Goal: Complete application form: Complete application form

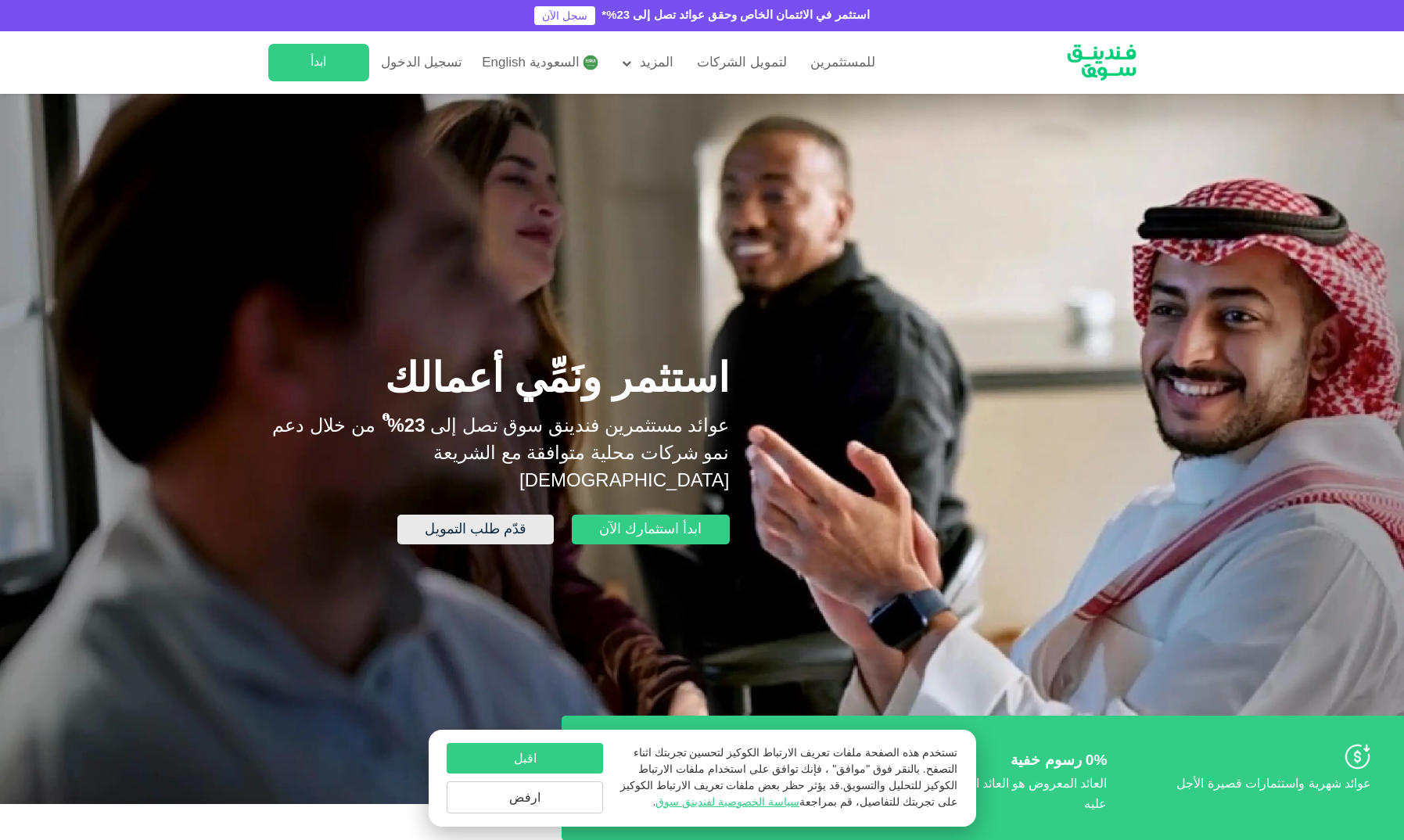
click at [496, 522] on span "قدّم طلب التمويل" at bounding box center [475, 529] width 101 height 14
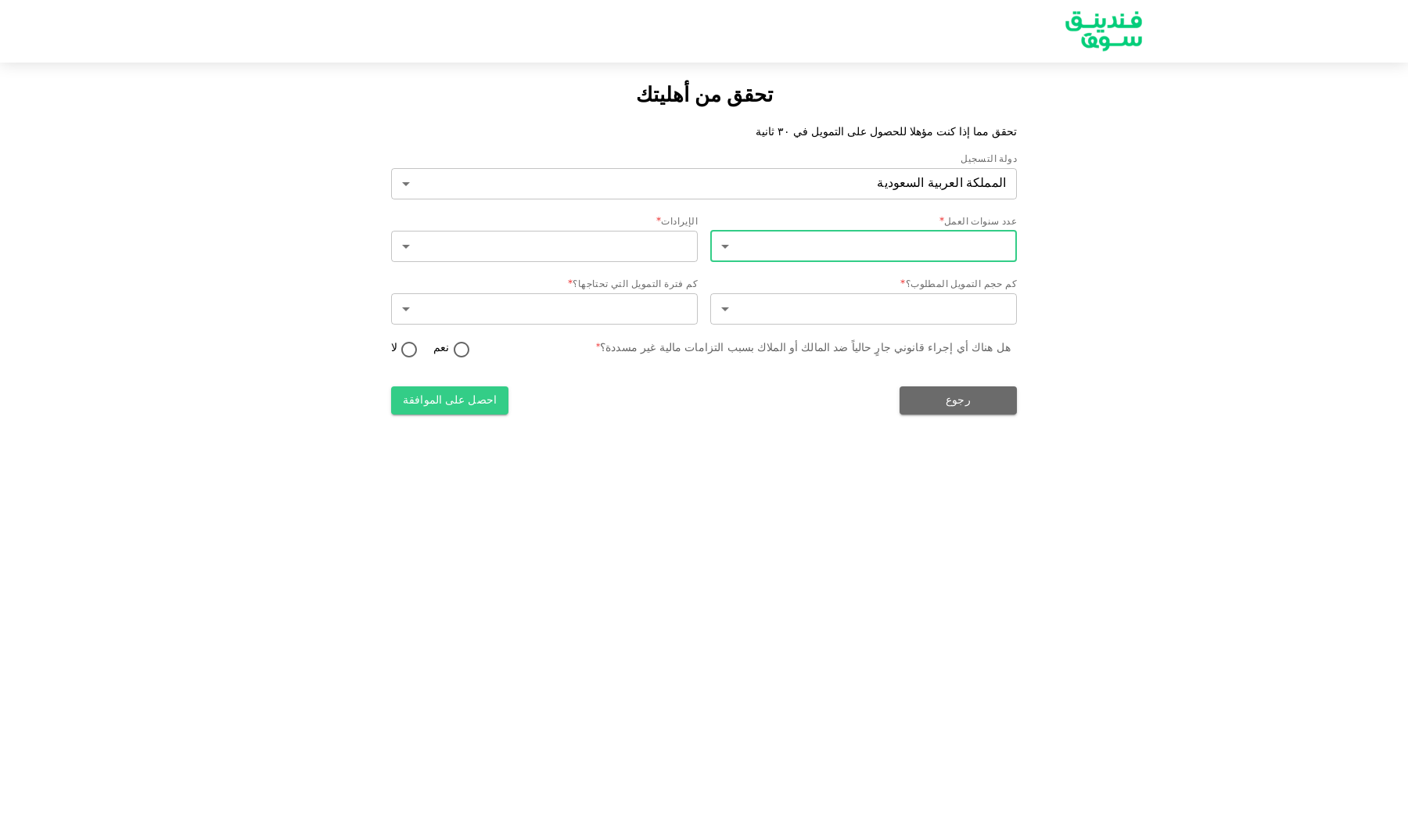
click at [782, 246] on body "تحقق من أهليتك تحقق مما إذا كنت مؤهلا للحصول على التمويل في ٣٠ ثانية دولة التسج…" at bounding box center [704, 420] width 1408 height 840
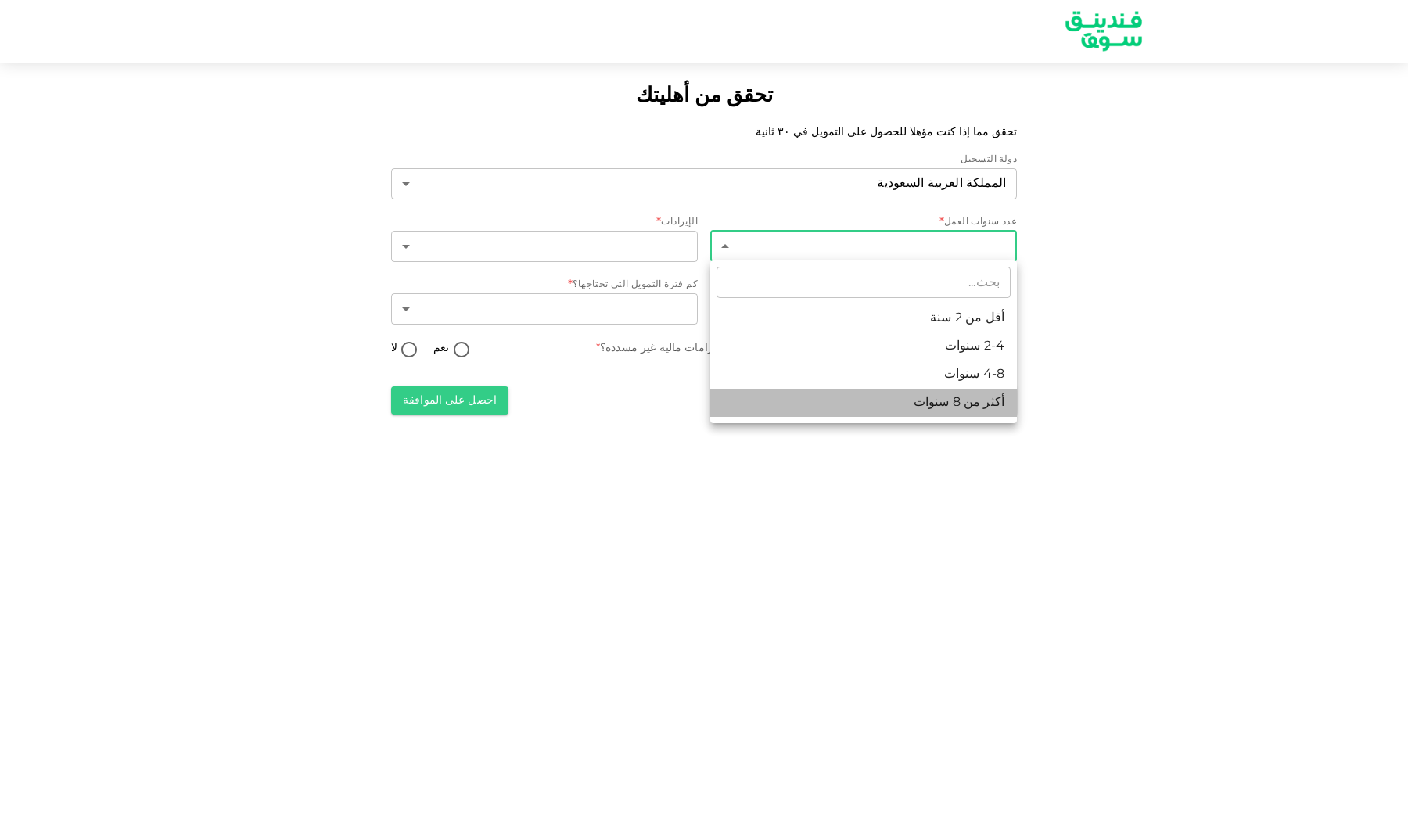
click at [866, 395] on li "أكثر من 8 سنوات" at bounding box center [863, 403] width 307 height 28
type input "4"
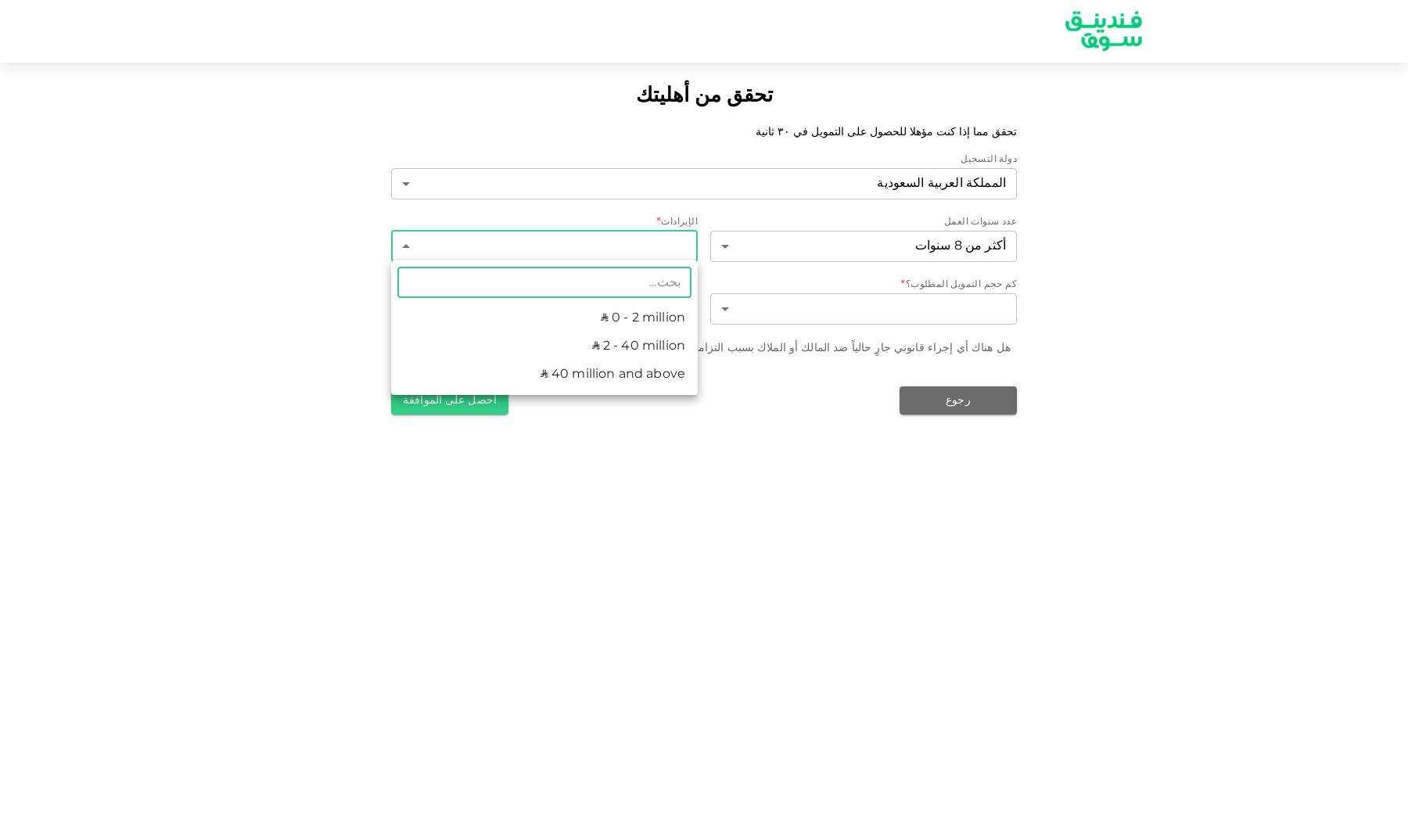
click at [673, 244] on body "تحقق من أهليتك تحقق مما إذا كنت مؤهلا للحصول على التمويل في ٣٠ ثانية دولة التسج…" at bounding box center [704, 420] width 1408 height 840
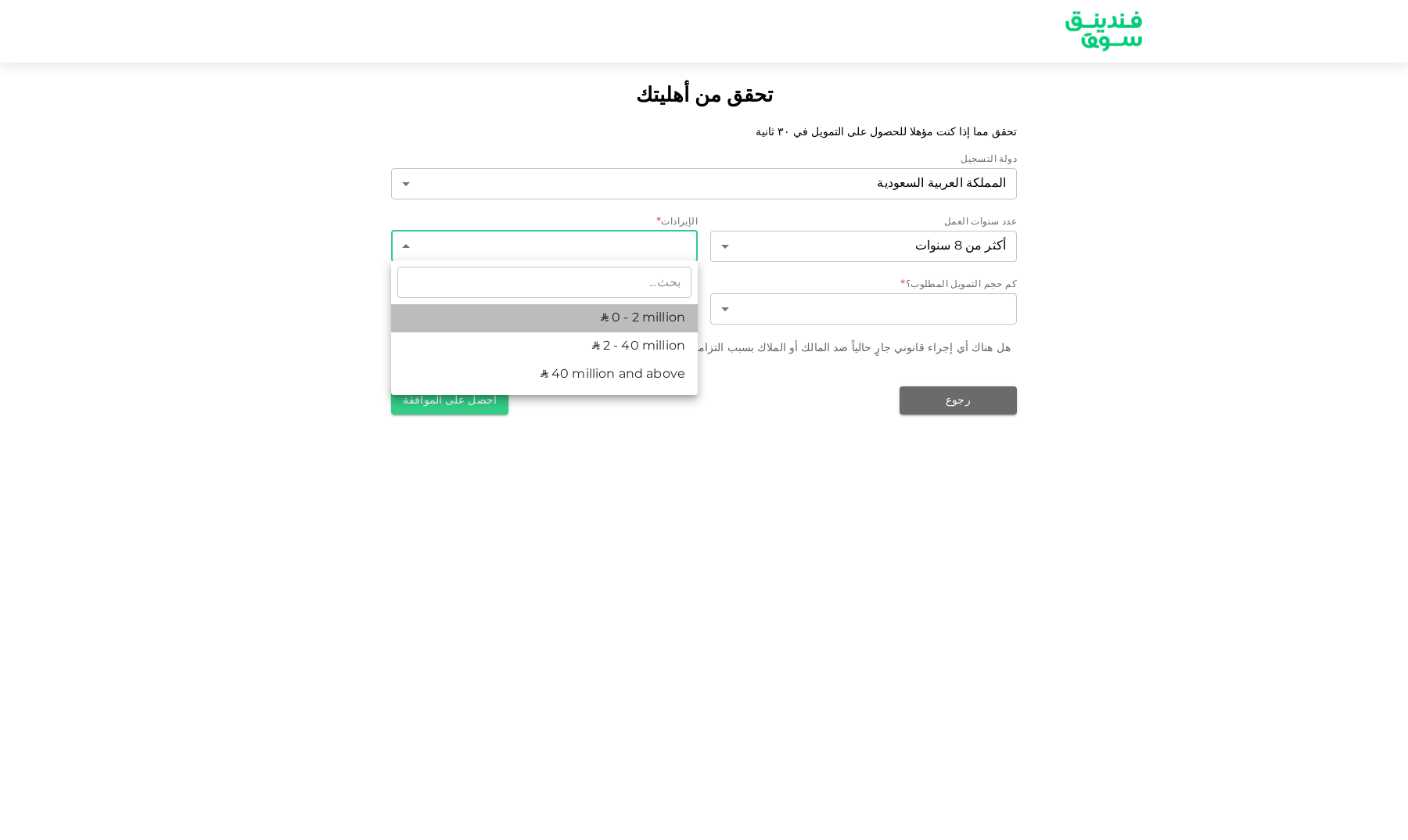
click at [636, 310] on li "ʢ 0 - 2 million" at bounding box center [544, 318] width 307 height 28
type input "1"
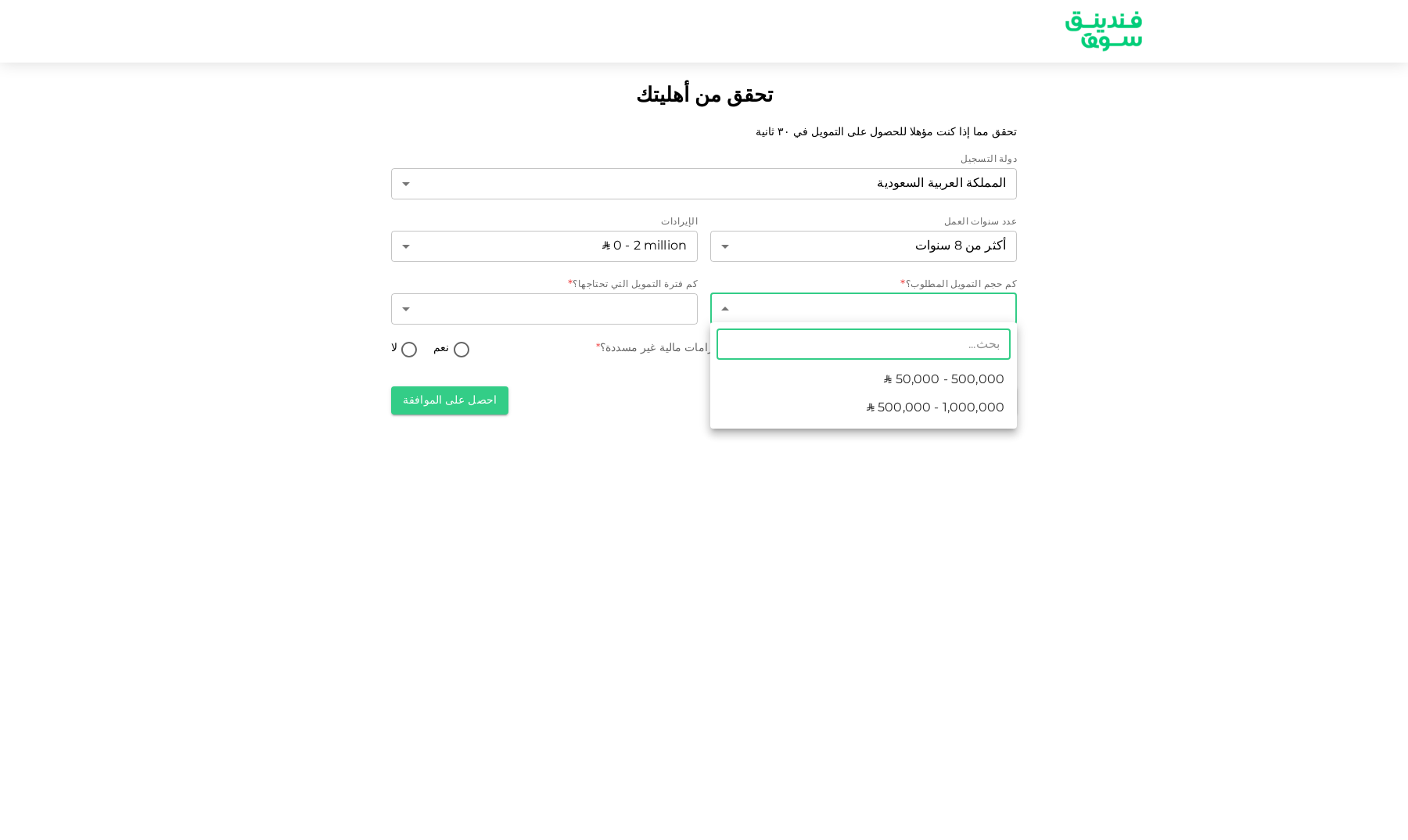
click at [814, 302] on body "تحقق من أهليتك تحقق مما إذا كنت مؤهلا للحصول على التمويل في ٣٠ ثانية دولة التسج…" at bounding box center [704, 420] width 1408 height 840
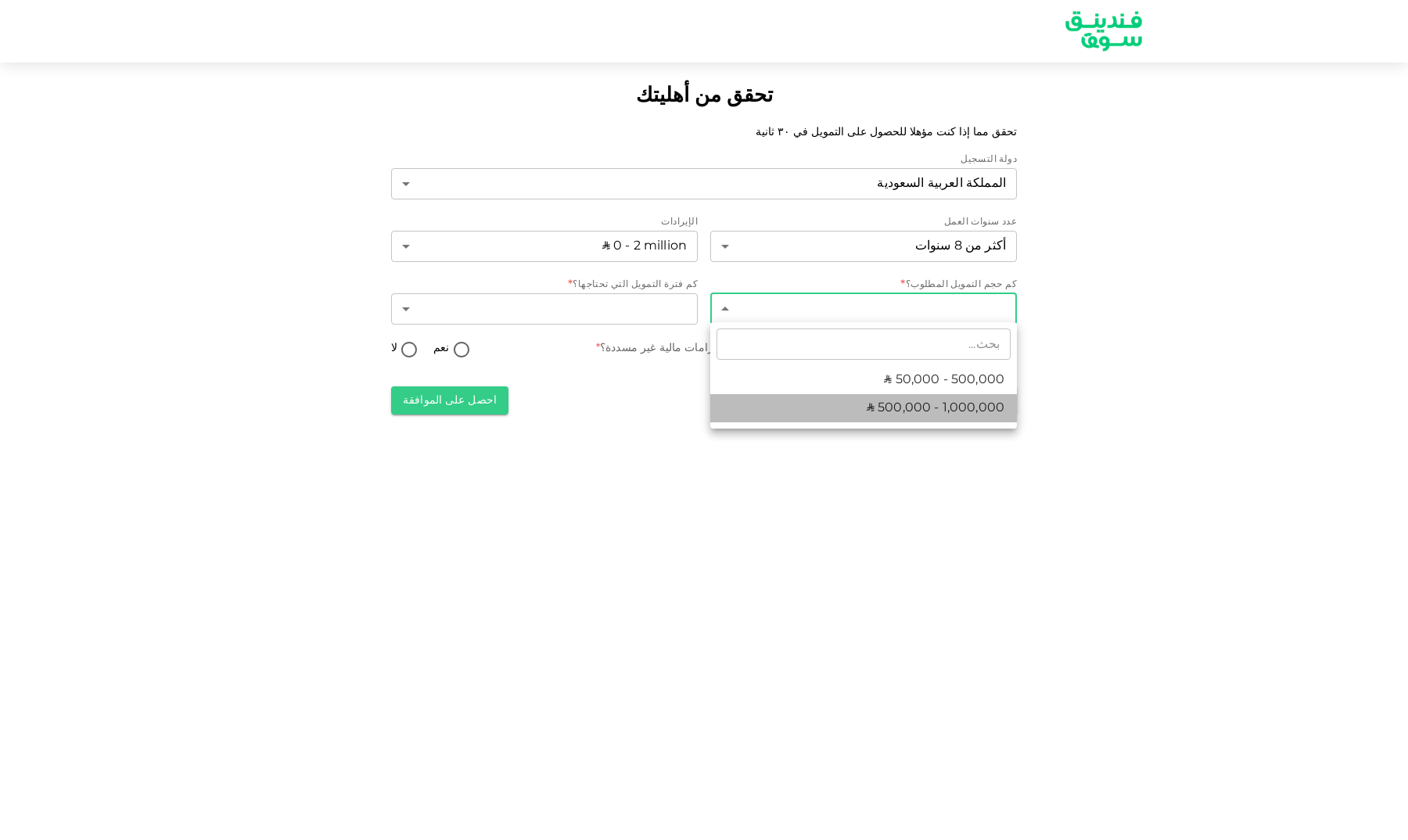
click at [840, 421] on li "ʢ 500,000 - 1,000,000" at bounding box center [863, 408] width 307 height 28
type input "2"
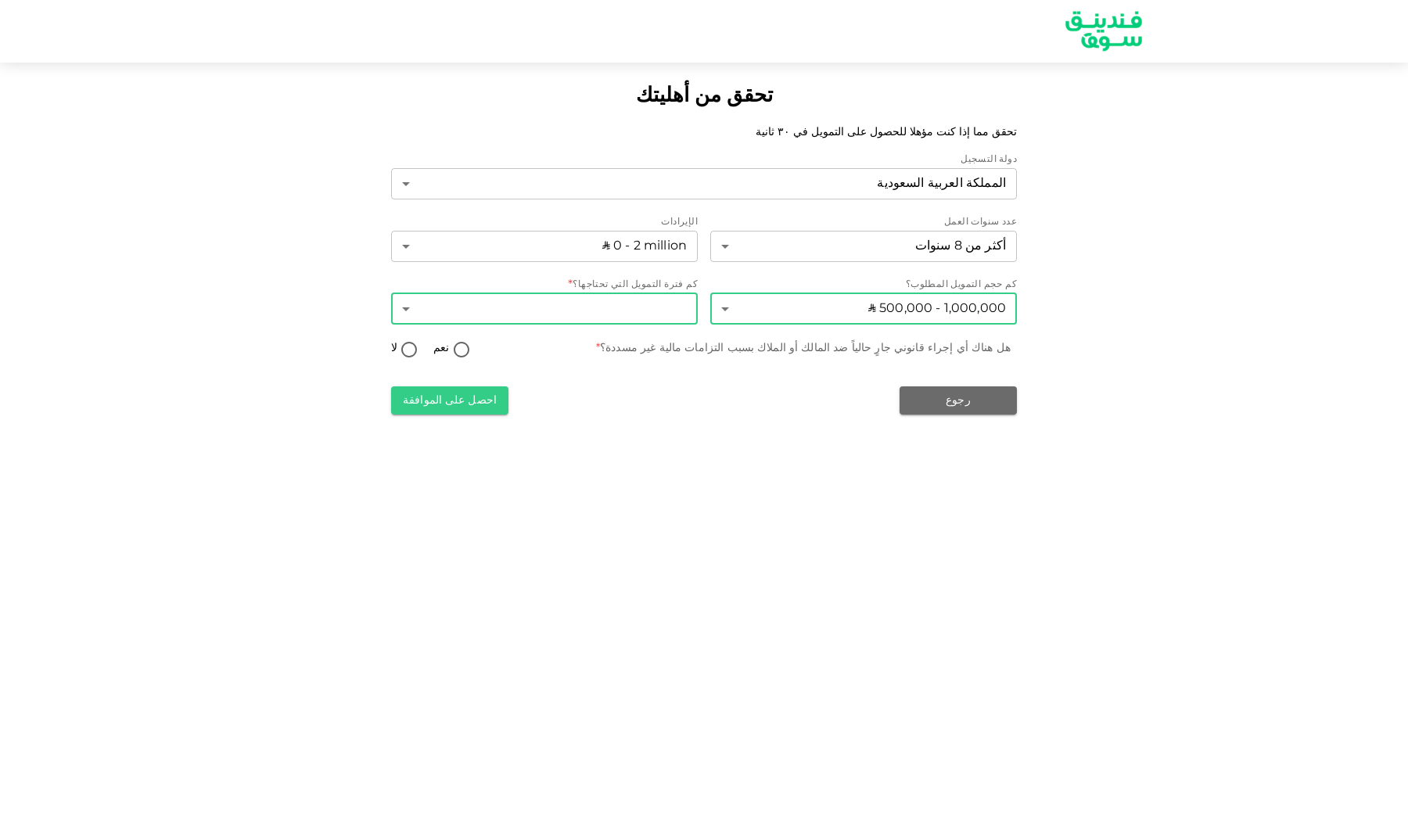
click at [632, 314] on body "تحقق من أهليتك تحقق مما إذا كنت مؤهلا للحصول على التمويل في ٣٠ ثانية دولة التسج…" at bounding box center [704, 420] width 1408 height 840
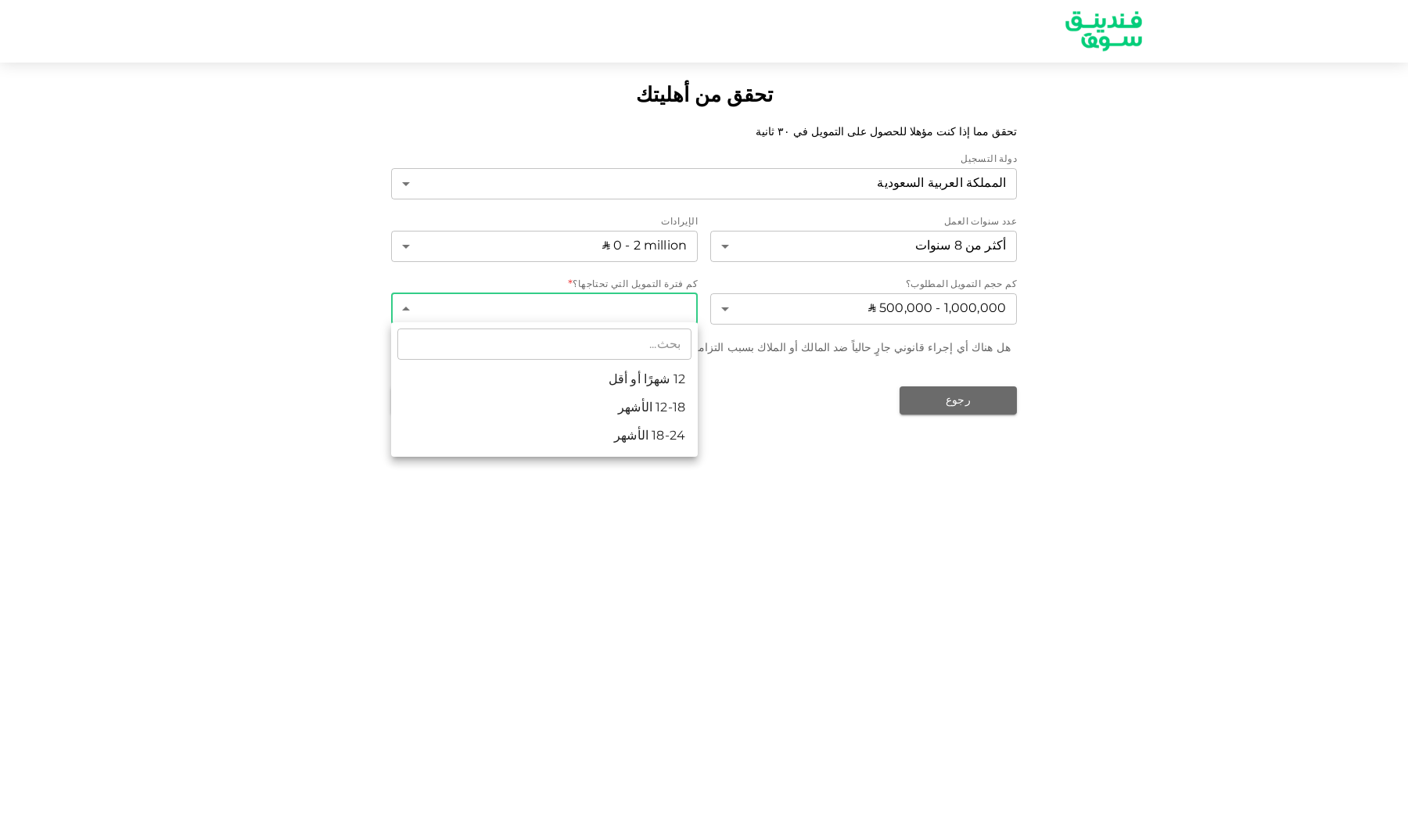
click at [697, 459] on div at bounding box center [704, 420] width 1408 height 840
